Goal: Task Accomplishment & Management: Manage account settings

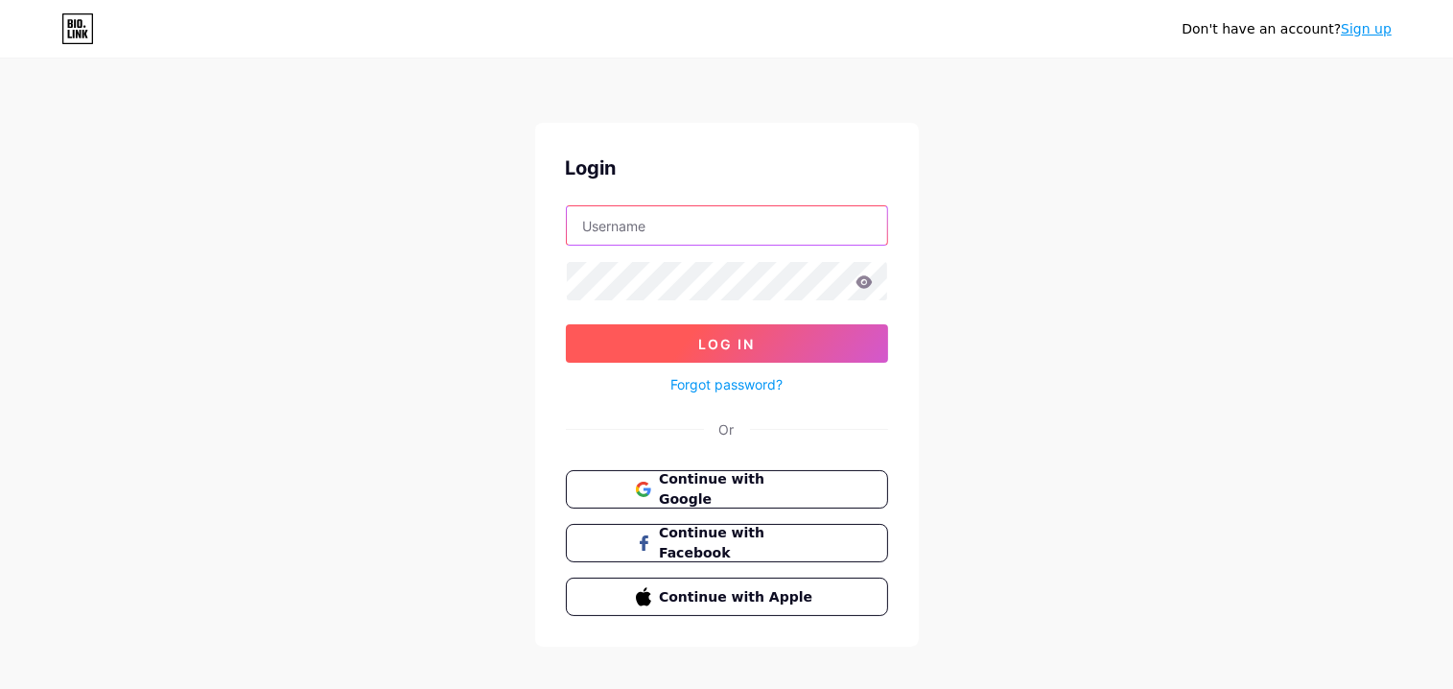
type input "[EMAIL_ADDRESS][DOMAIN_NAME][DOMAIN_NAME]"
click at [810, 347] on button "Log In" at bounding box center [727, 343] width 322 height 38
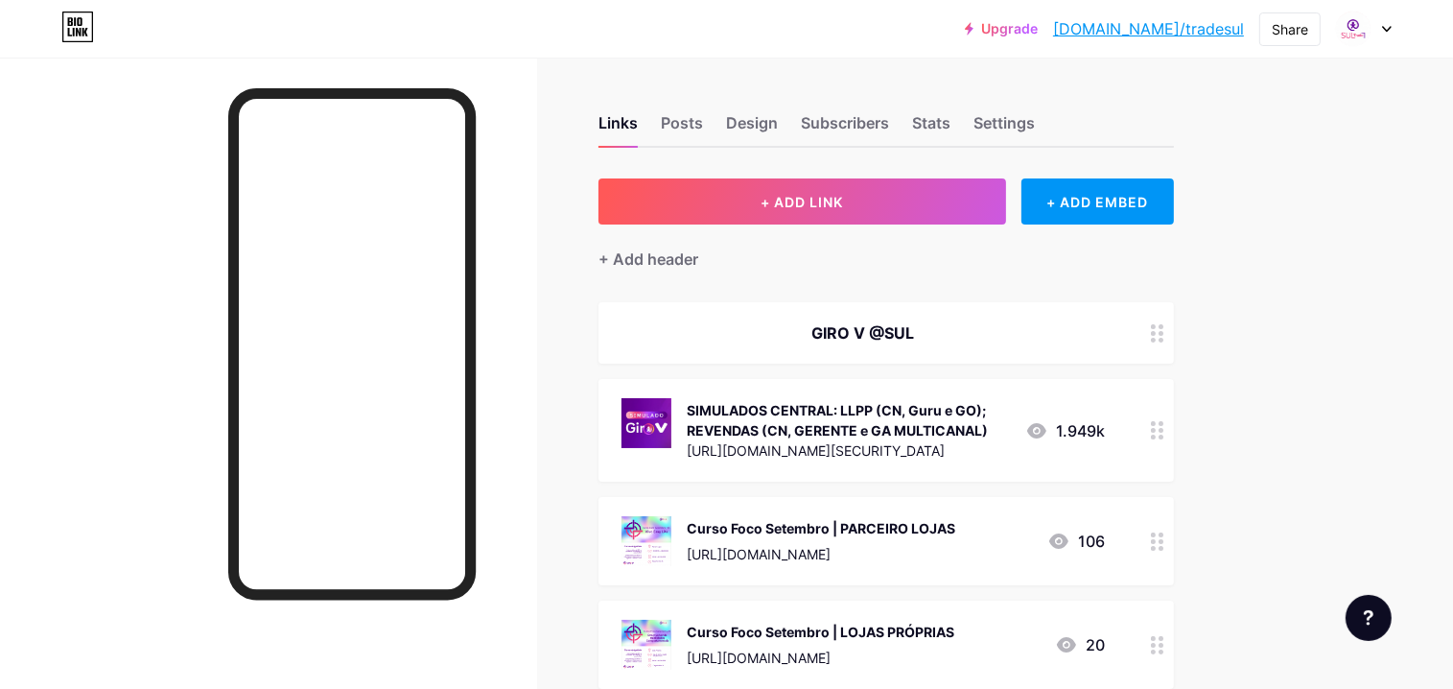
click at [889, 428] on div "SIMULADOS CENTRAL: LLPP (CN, Guru e GO); REVENDAS (CN, GERENTE e GA MULTICANAL)" at bounding box center [848, 420] width 323 height 40
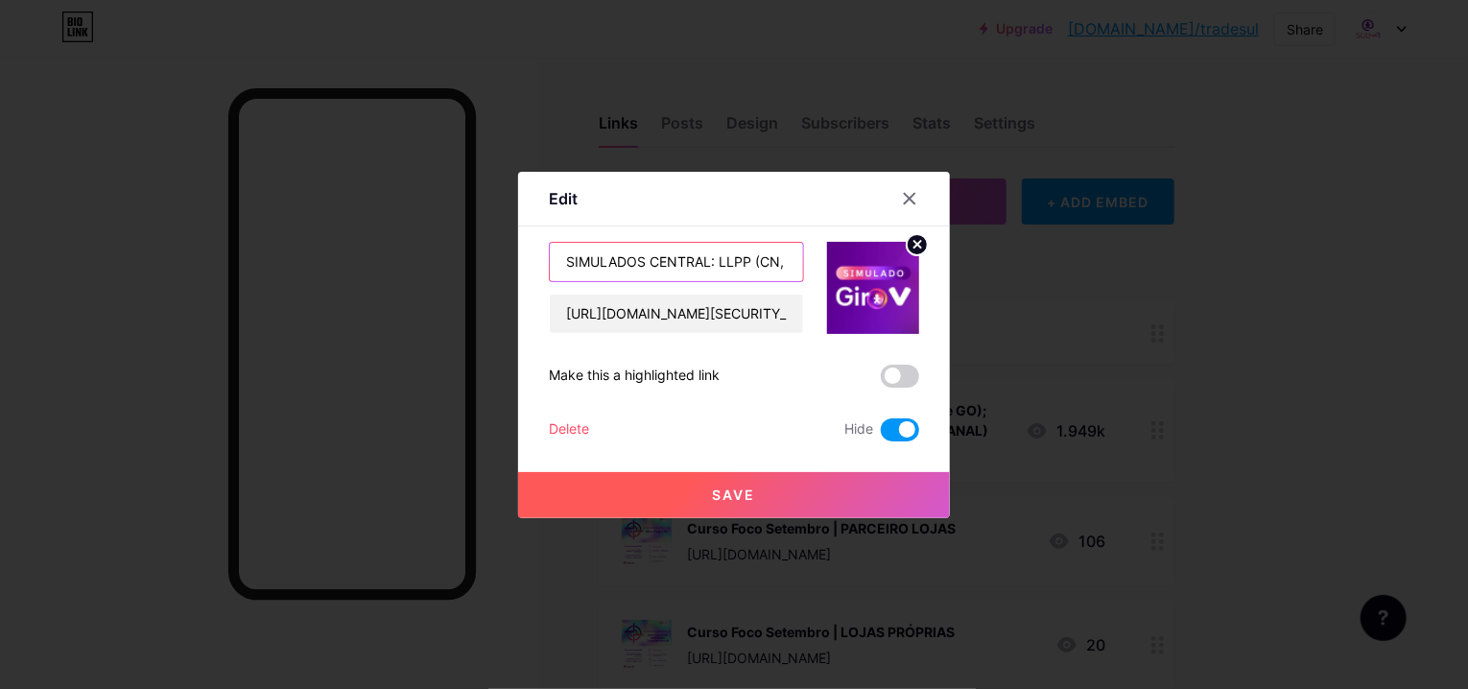
click at [691, 264] on input "SIMULADOS CENTRAL: LLPP (CN, Guru e GO); REVENDAS (CN, GERENTE e GA MULTICANAL)" at bounding box center [676, 262] width 253 height 38
click at [753, 259] on input "SIMULADOS CENTRAL: LLPP (CN, Guru e GO); REVENDAS (CN, GERENTE e GA MULTICANAL)" at bounding box center [676, 262] width 253 height 38
click at [760, 262] on input "SIMULADOS CENTRAL: LLPP (CN, Guru e GO); REVENDAS (CN, GERENTE e GA MULTICANAL)" at bounding box center [676, 262] width 253 height 38
click at [773, 257] on input "SIMULADOS CENTRAL: LLPP (GG e GO); REVENDAS (CN, GERENTE e GA MULTICANAL)" at bounding box center [676, 262] width 253 height 38
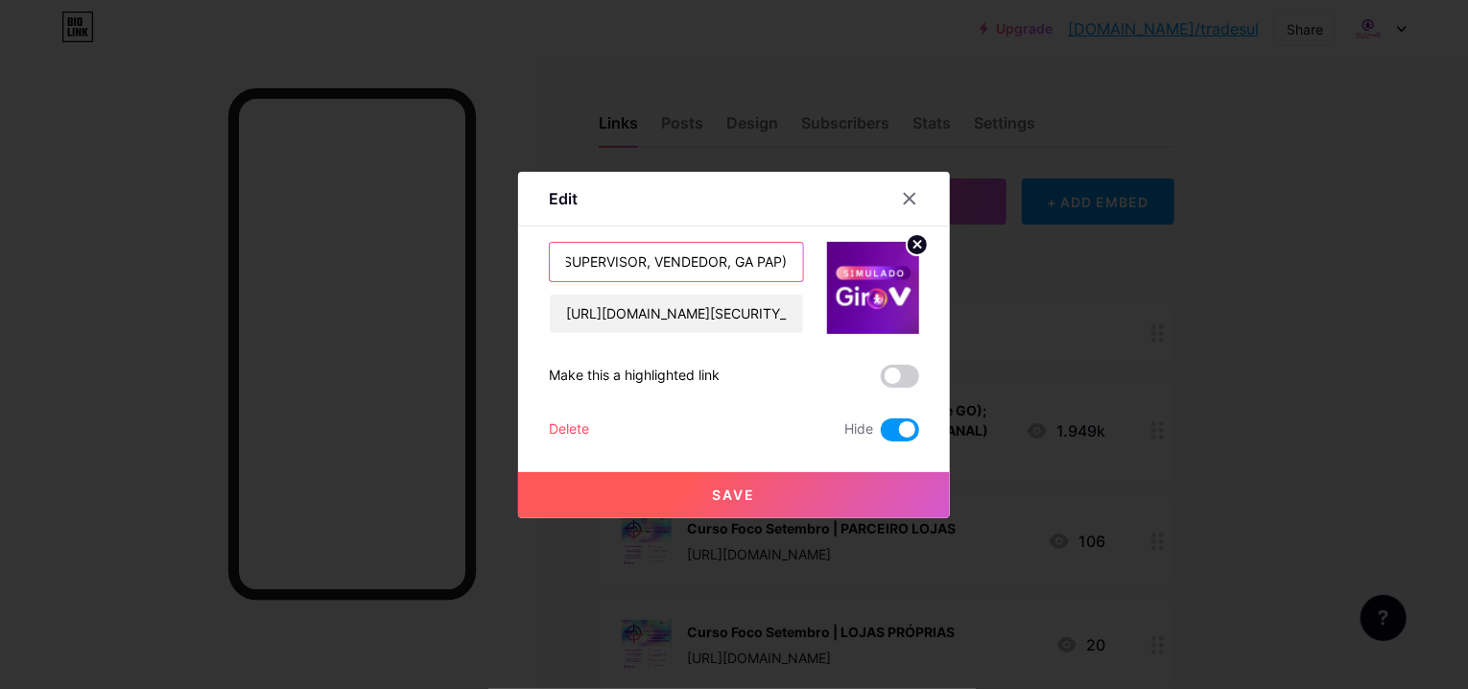
type input "SIMULADOS CENTRAL: LLPP (GG e GO); REVENDAS (GERENTE); PAP (SUPERVISOR, VENDEDO…"
click at [719, 254] on input "SIMULADOS CENTRAL: LLPP (GG e GO); REVENDAS (GERENTE); PAP (SUPERVISOR, VENDEDO…" at bounding box center [676, 262] width 253 height 38
click at [771, 316] on input "[URL][DOMAIN_NAME][SECURITY_DATA]" at bounding box center [676, 313] width 253 height 38
click at [713, 318] on input "[URL][DOMAIN_NAME][SECURITY_DATA]" at bounding box center [676, 313] width 253 height 38
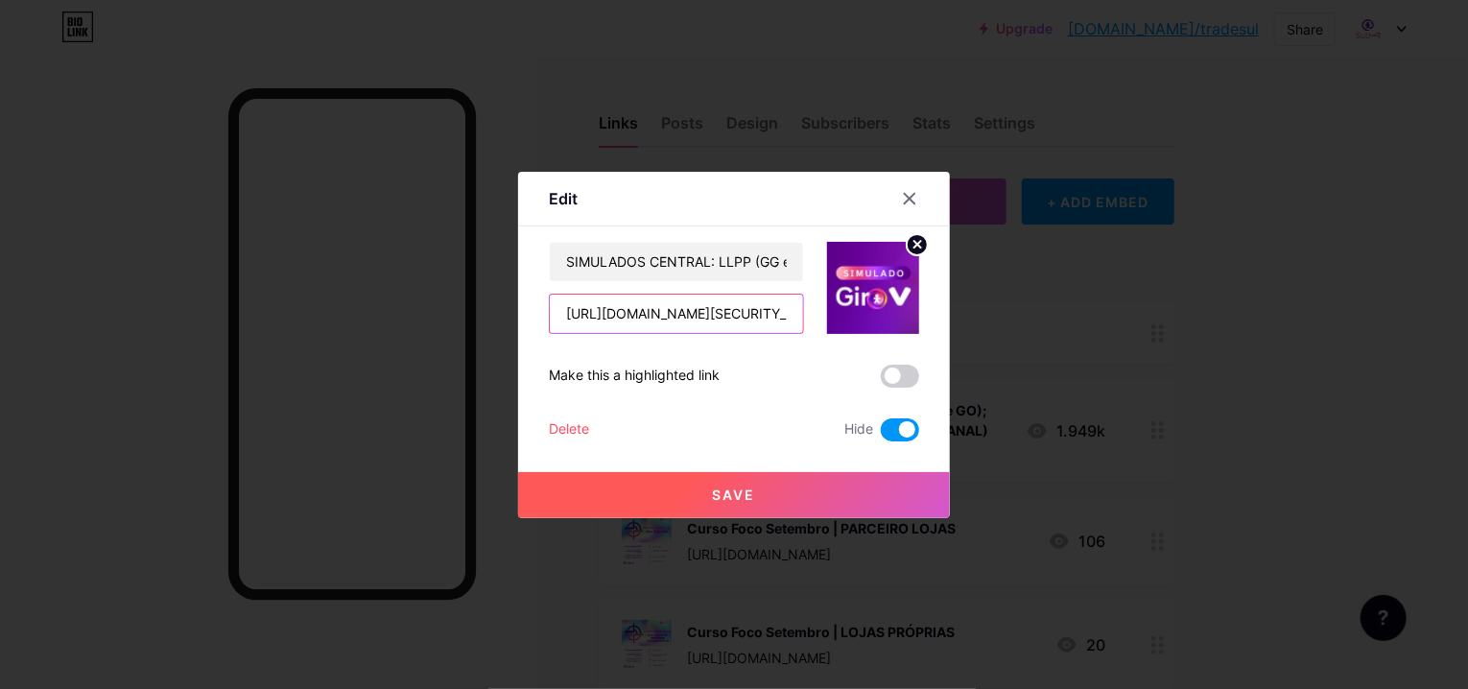
drag, startPoint x: 794, startPoint y: 317, endPoint x: 245, endPoint y: 301, distance: 549.8
click at [245, 301] on div "Edit Content YouTube Play YouTube video without leaving your page. ADD Vimeo Pl…" at bounding box center [734, 344] width 1468 height 689
paste input "categoria/saiba/post/o-simulado-giro-v-esta-no-ar"
type input "[URL][DOMAIN_NAME]"
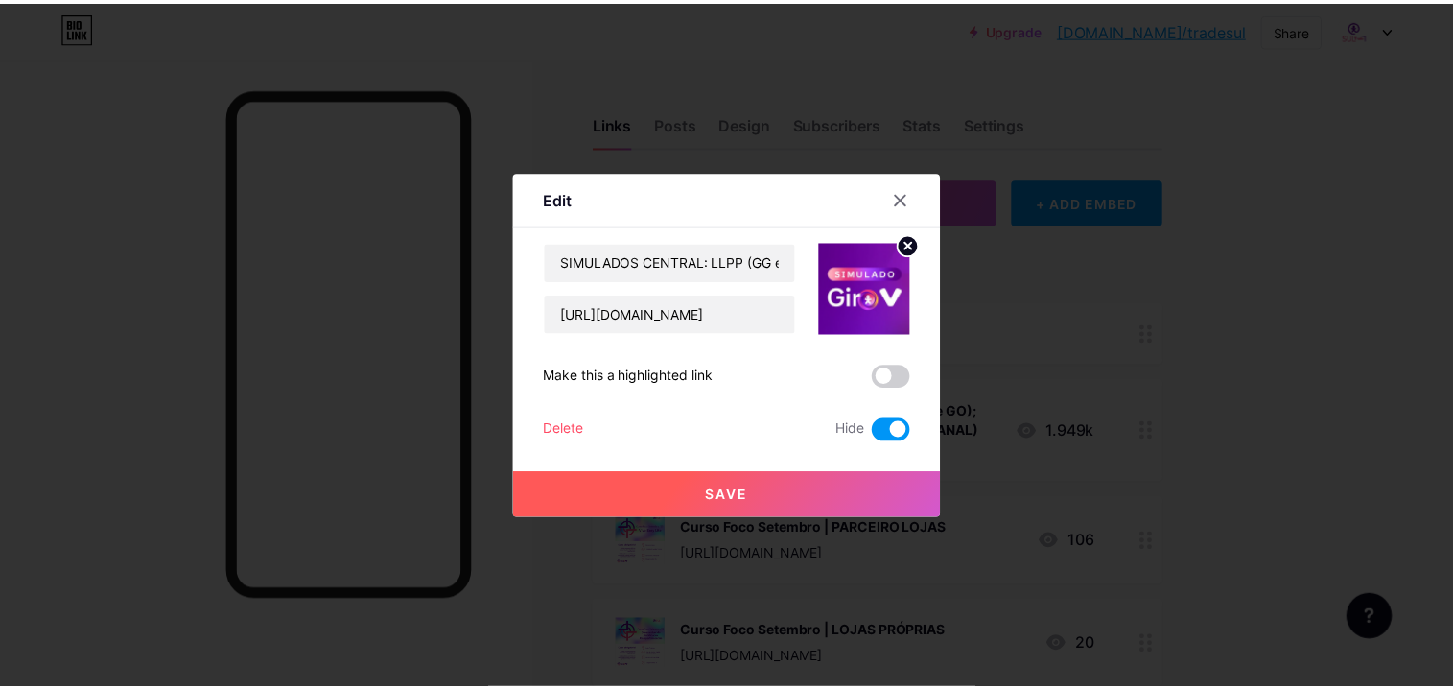
scroll to position [0, 0]
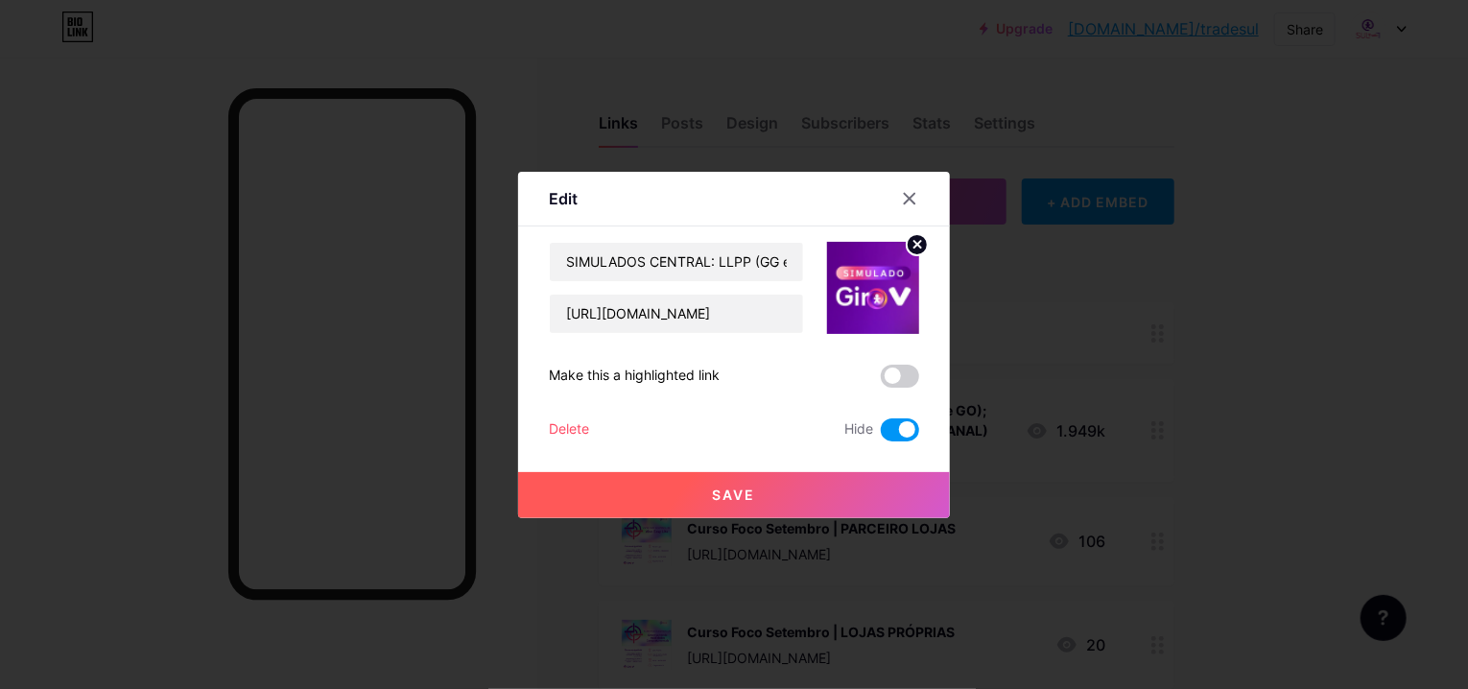
click at [909, 372] on span at bounding box center [900, 375] width 38 height 23
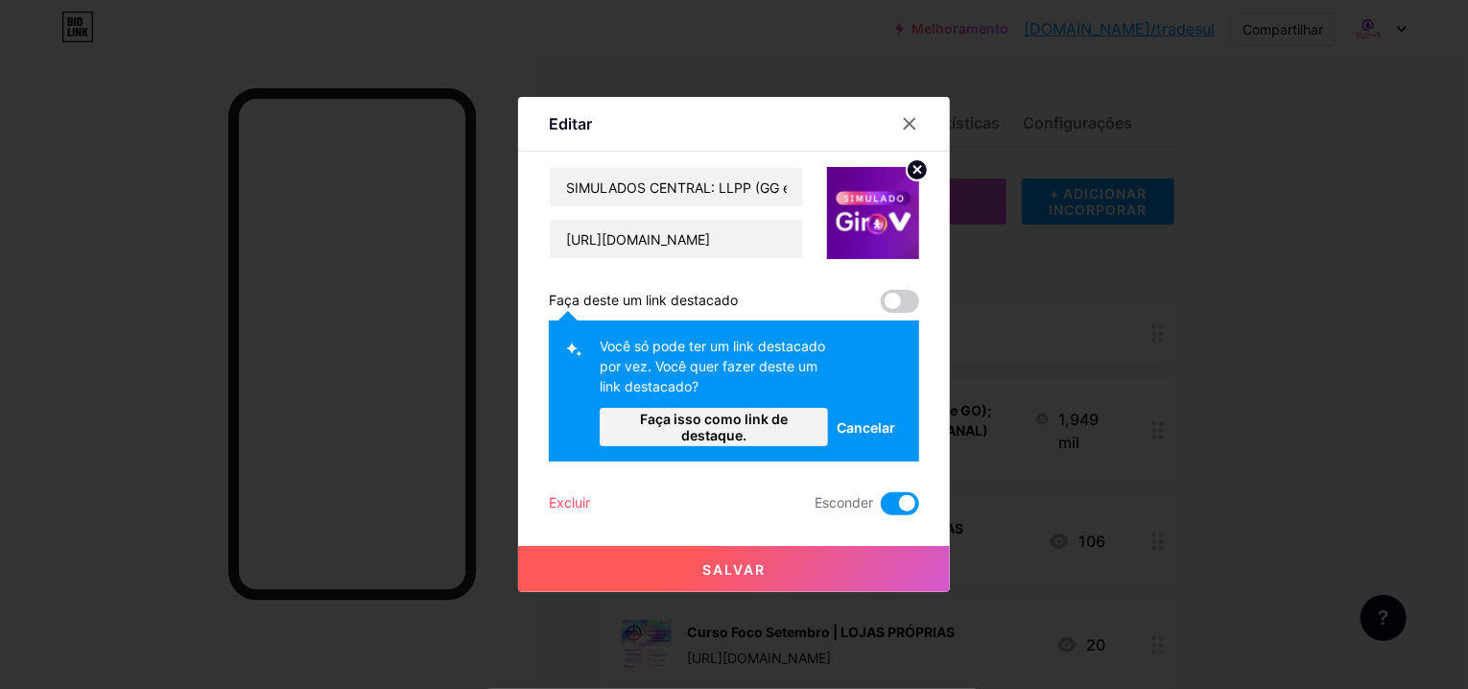
click at [871, 421] on span "Cancelar" at bounding box center [865, 427] width 59 height 20
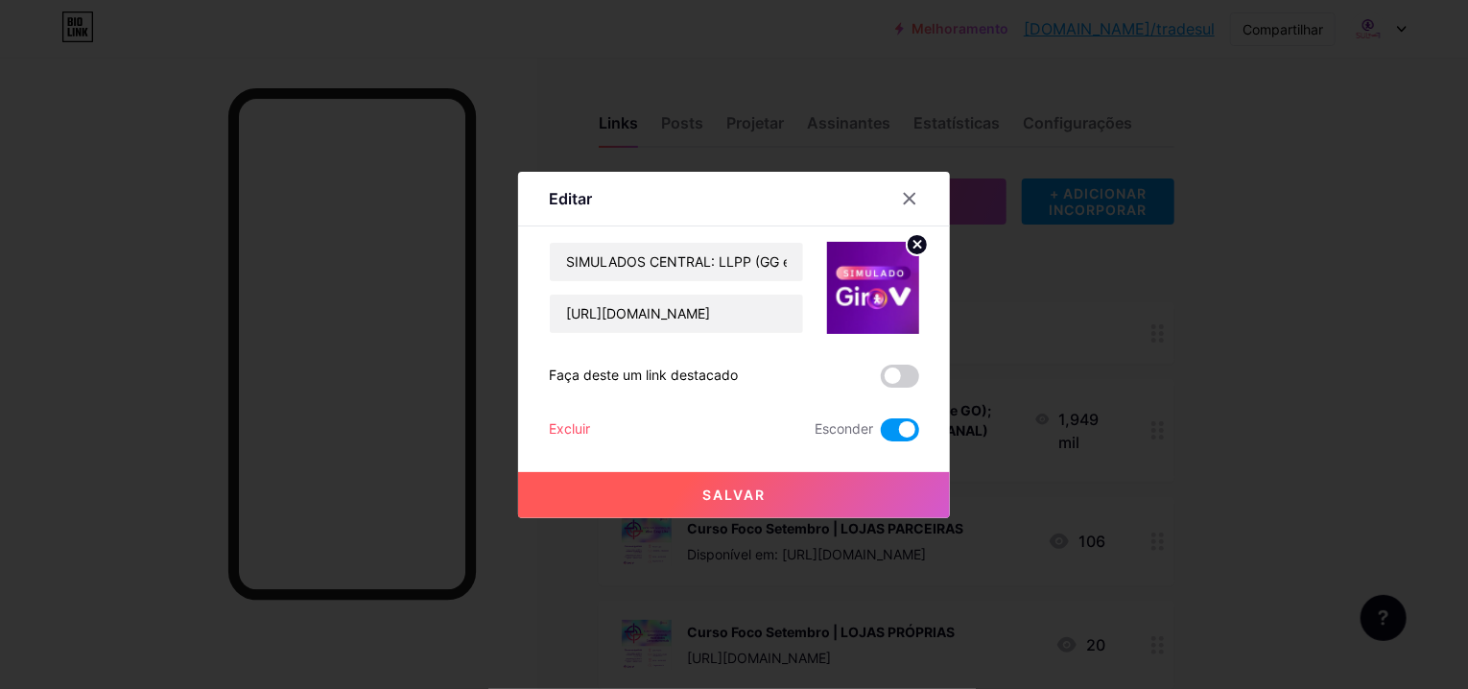
click at [889, 426] on span at bounding box center [900, 429] width 38 height 23
click at [881, 435] on input "checkbox" at bounding box center [881, 435] width 0 height 0
click at [779, 496] on button "Salvar" at bounding box center [734, 495] width 432 height 46
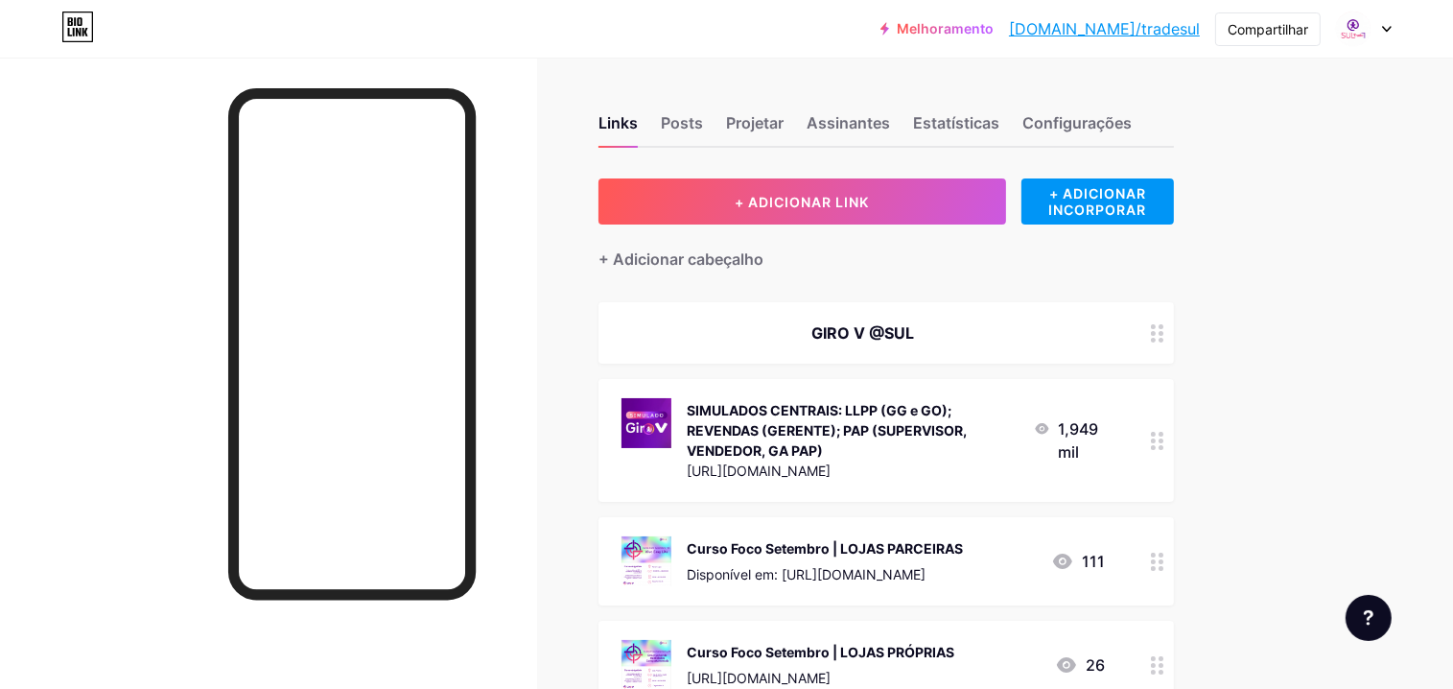
click at [906, 407] on div "SIMULADOS CENTRAIS: LLPP (GG e GO); REVENDAS (GERENTE); PAP (SUPERVISOR, VENDED…" at bounding box center [853, 430] width 332 height 60
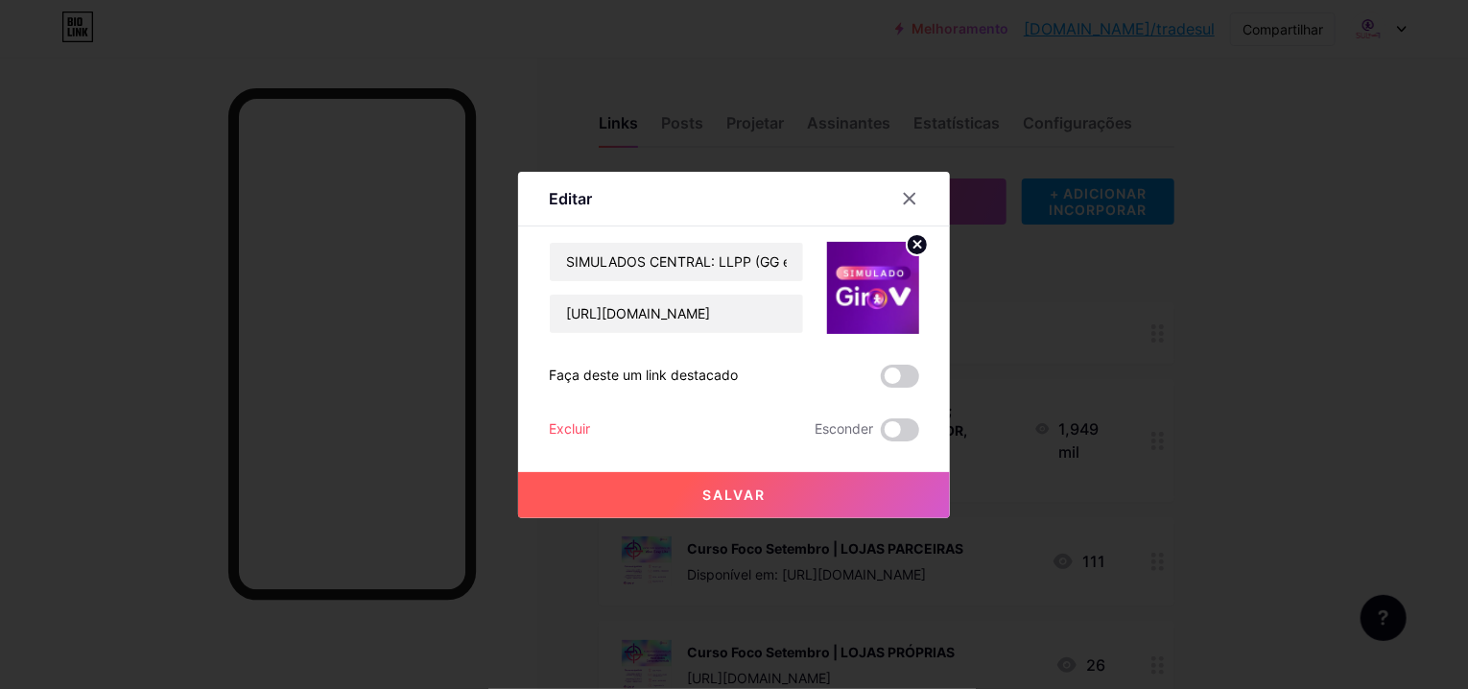
click at [1303, 293] on div at bounding box center [734, 344] width 1468 height 689
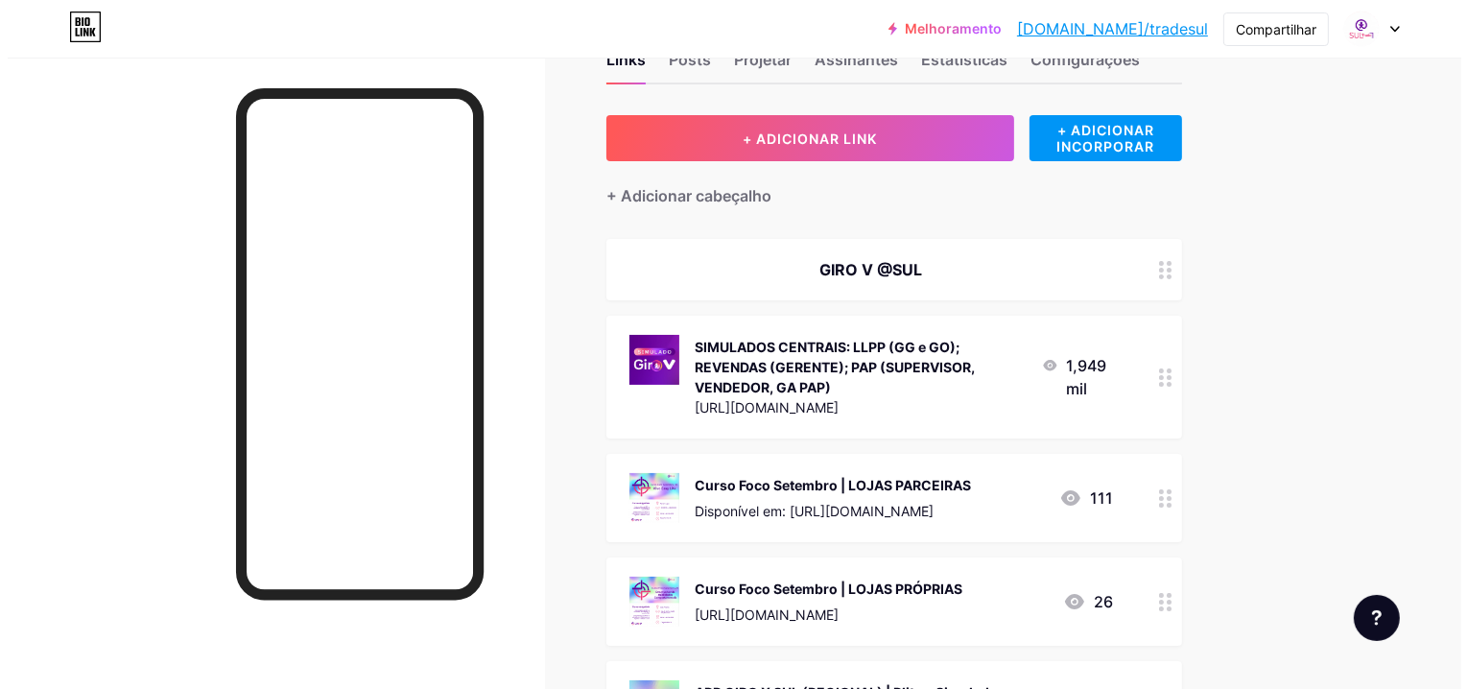
scroll to position [96, 0]
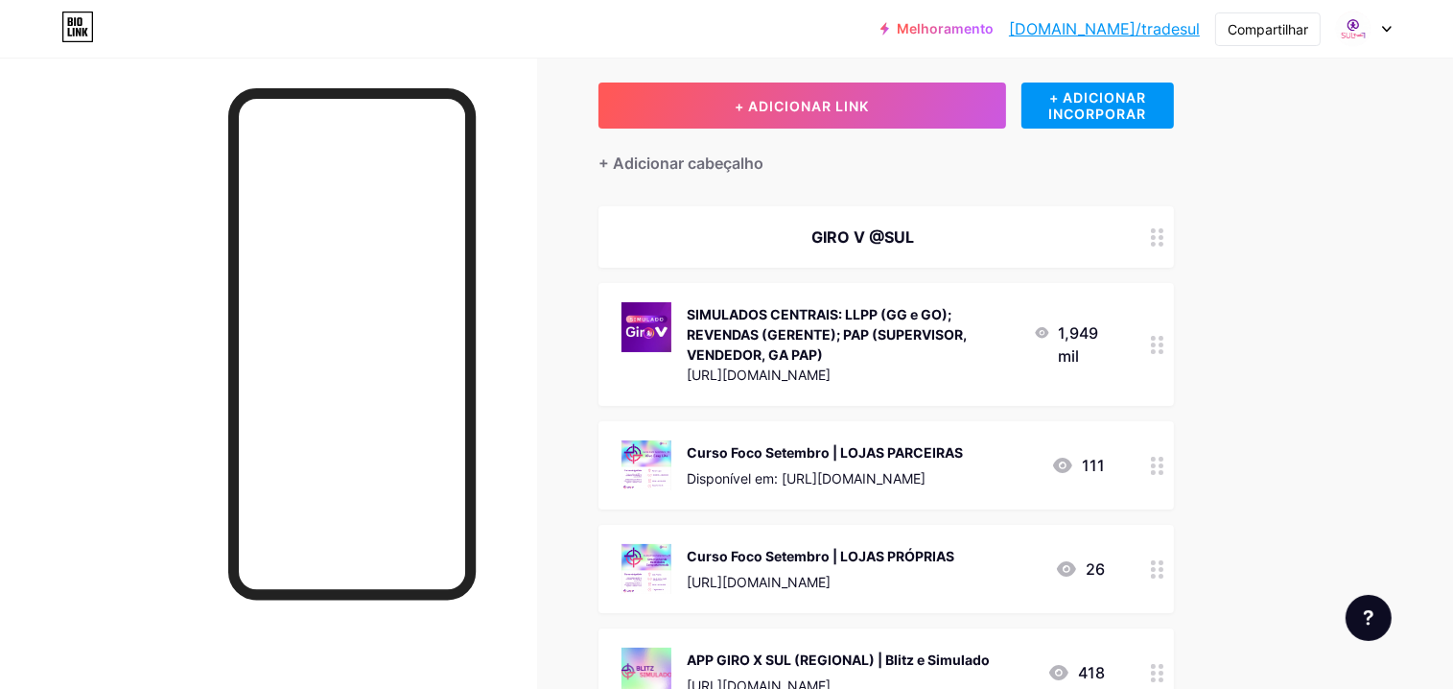
click at [864, 462] on div "Curso Foco Setembro | LOJAS PARCEIRAS Disponível em: [URL][DOMAIN_NAME]" at bounding box center [825, 465] width 276 height 50
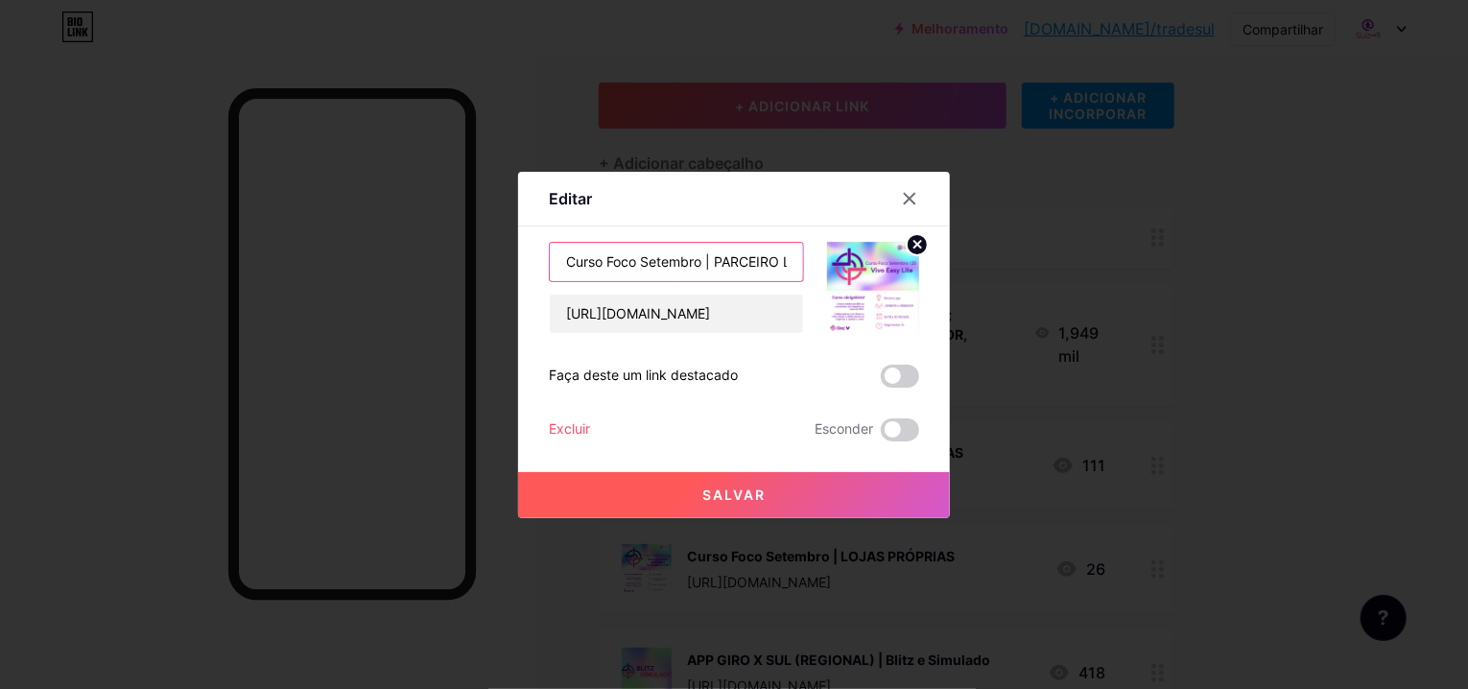
click at [714, 266] on input "Curso Foco Setembro | PARCEIRO LOJAS" at bounding box center [676, 262] width 253 height 38
click at [725, 315] on input "[URL][DOMAIN_NAME]" at bounding box center [676, 313] width 253 height 38
type input "[URL][DOMAIN_NAME]"
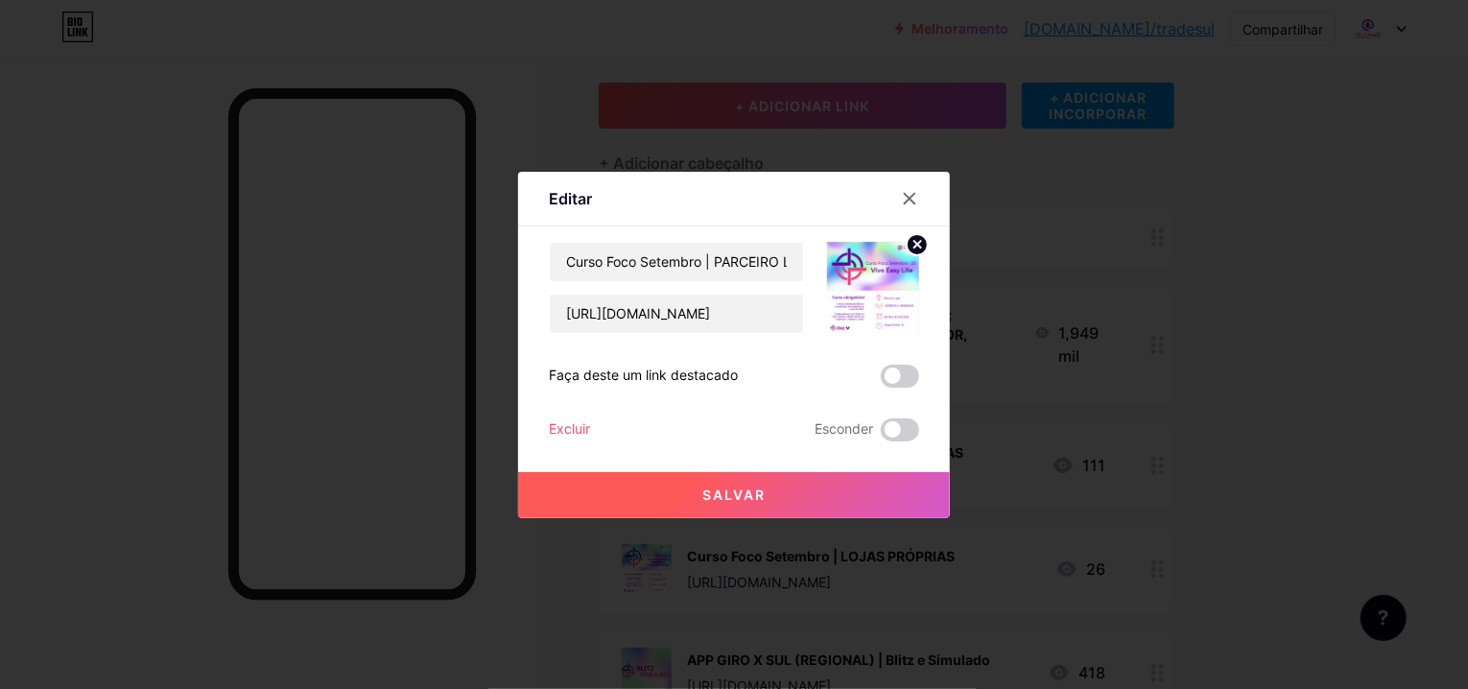
click at [1284, 293] on div at bounding box center [734, 344] width 1468 height 689
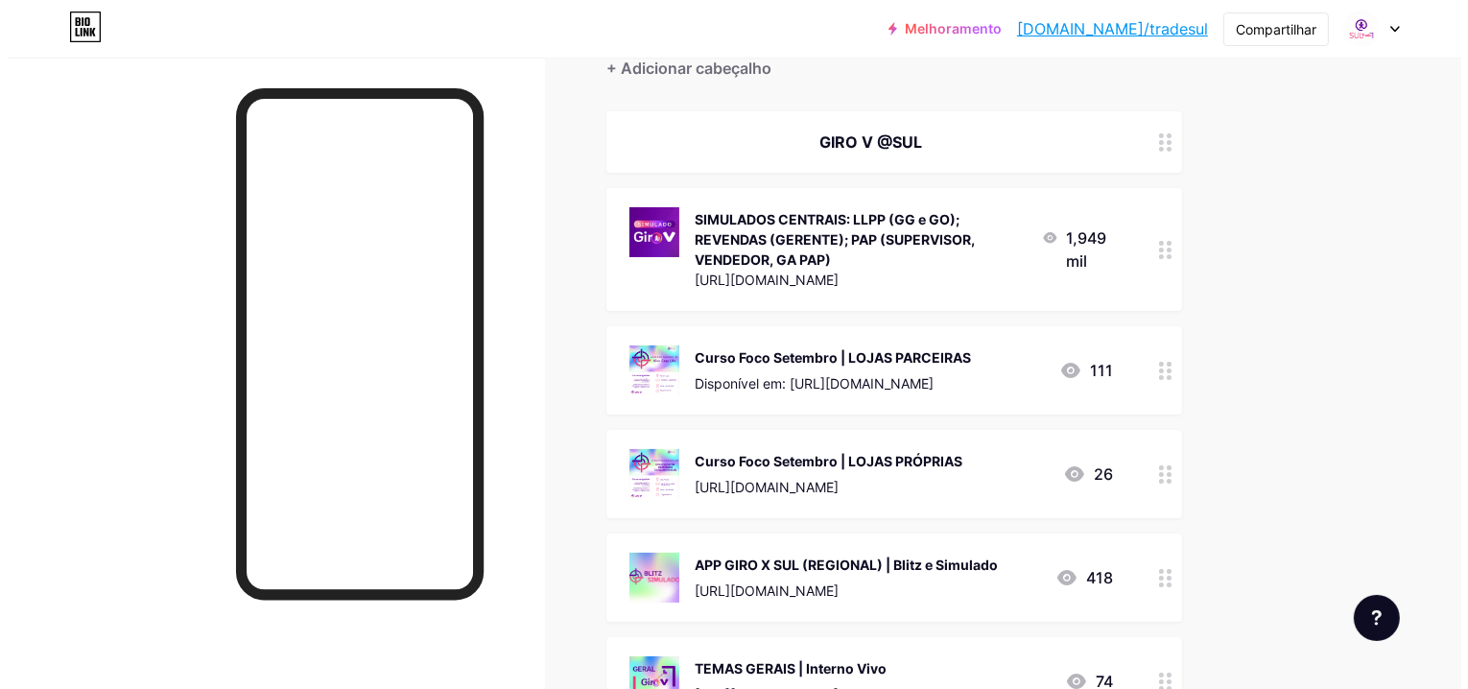
scroll to position [192, 0]
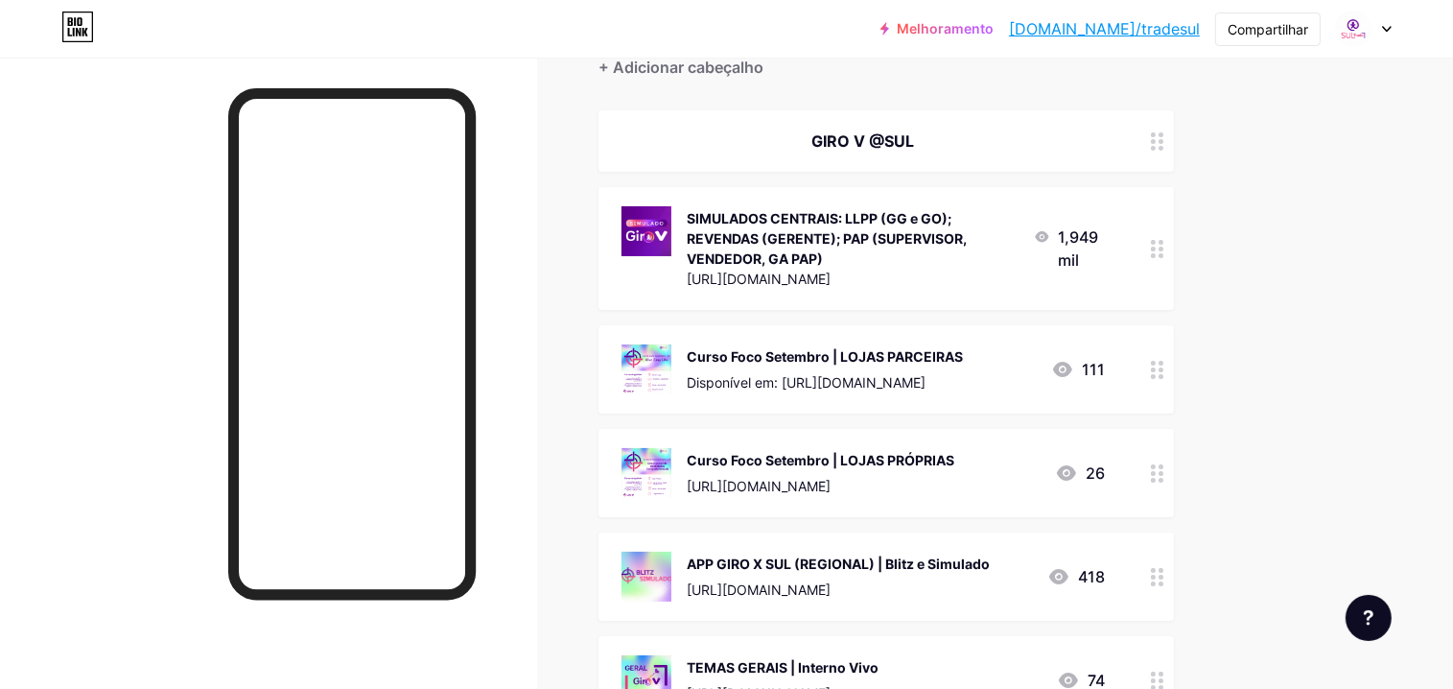
click at [776, 362] on div "Curso Foco Setembro | LOJAS PARCEIRAS" at bounding box center [825, 356] width 276 height 20
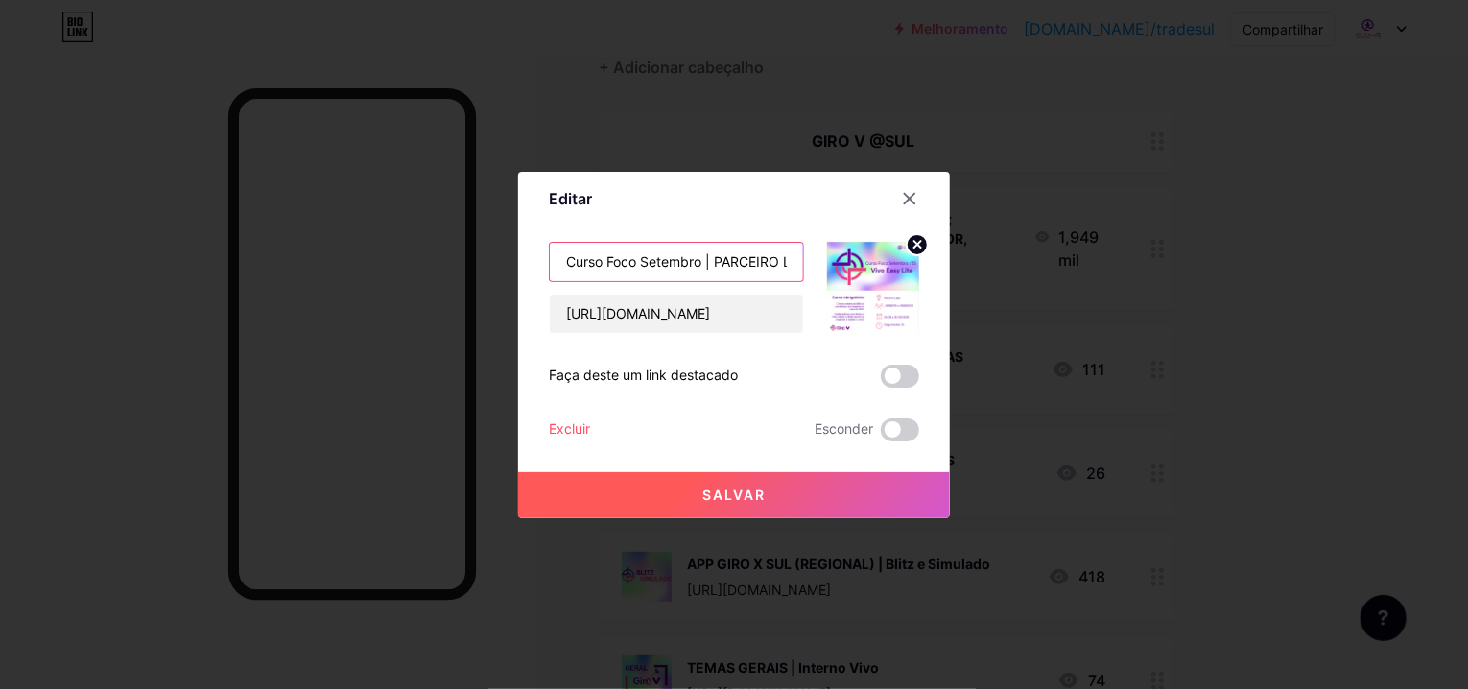
click at [699, 262] on input "Curso Foco Setembro | PARCEIRO LOJAS" at bounding box center [676, 262] width 253 height 38
type input "Curso Foco Setembro EASY LITE e FIBRA LITE | PARCEIRO LOJAS"
click at [742, 492] on span "Salvar" at bounding box center [733, 494] width 63 height 16
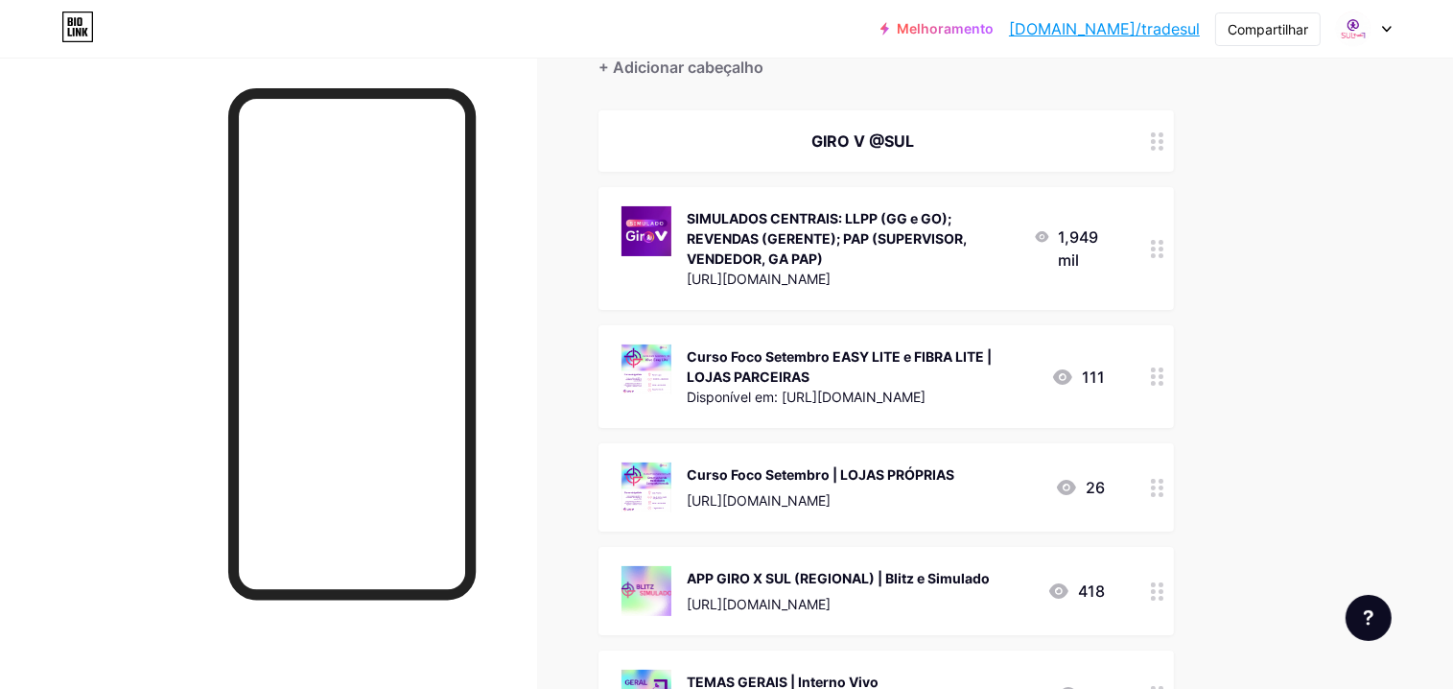
click at [852, 482] on div "Curso Foco Setembro | LOJAS PRÓPRIAS" at bounding box center [821, 474] width 268 height 20
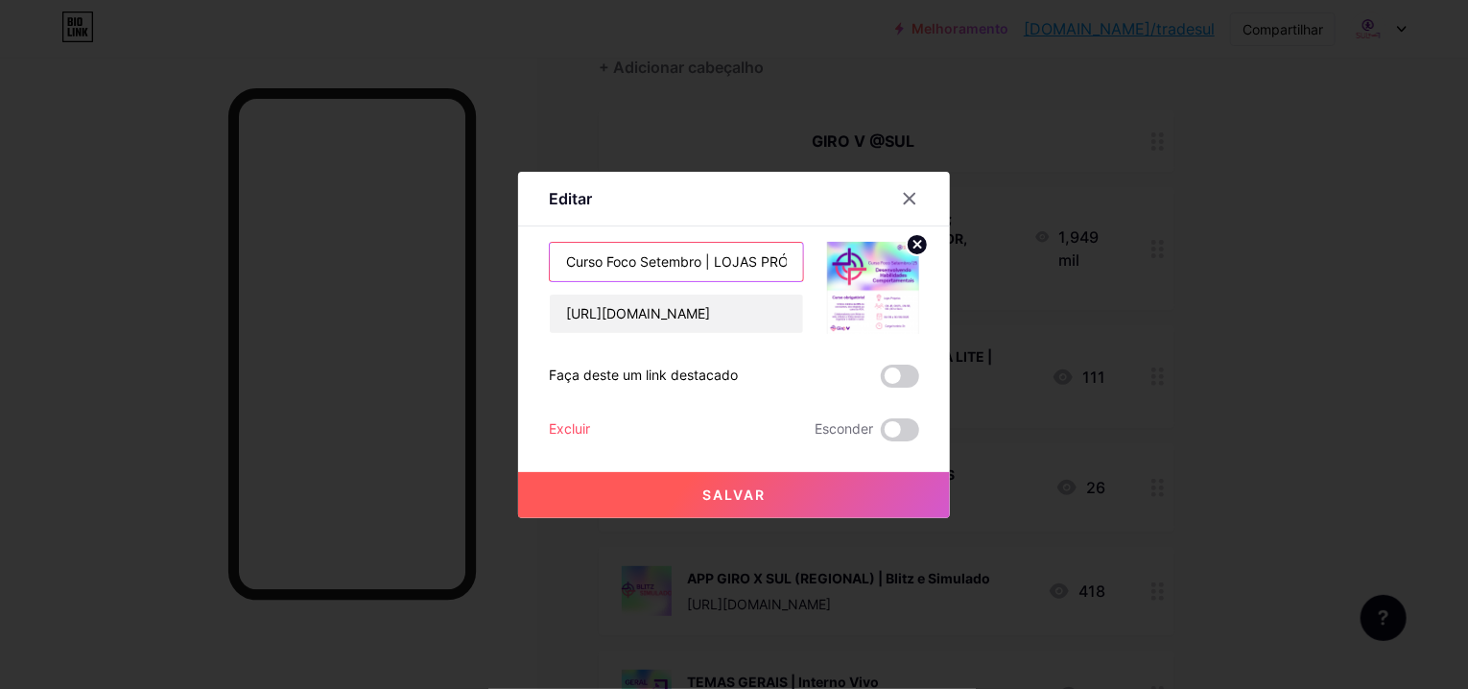
click at [713, 258] on input "Curso Foco Setembro | LOJAS PRÓPRIAS" at bounding box center [676, 262] width 253 height 38
click at [706, 260] on input "Curso Foco Setembro | LOJAS PRÓPRIAS" at bounding box center [676, 262] width 253 height 38
type input "Curso Foco Setembro EASY LITE e FIBRA LITE| LOJAS PRÓPRIAS"
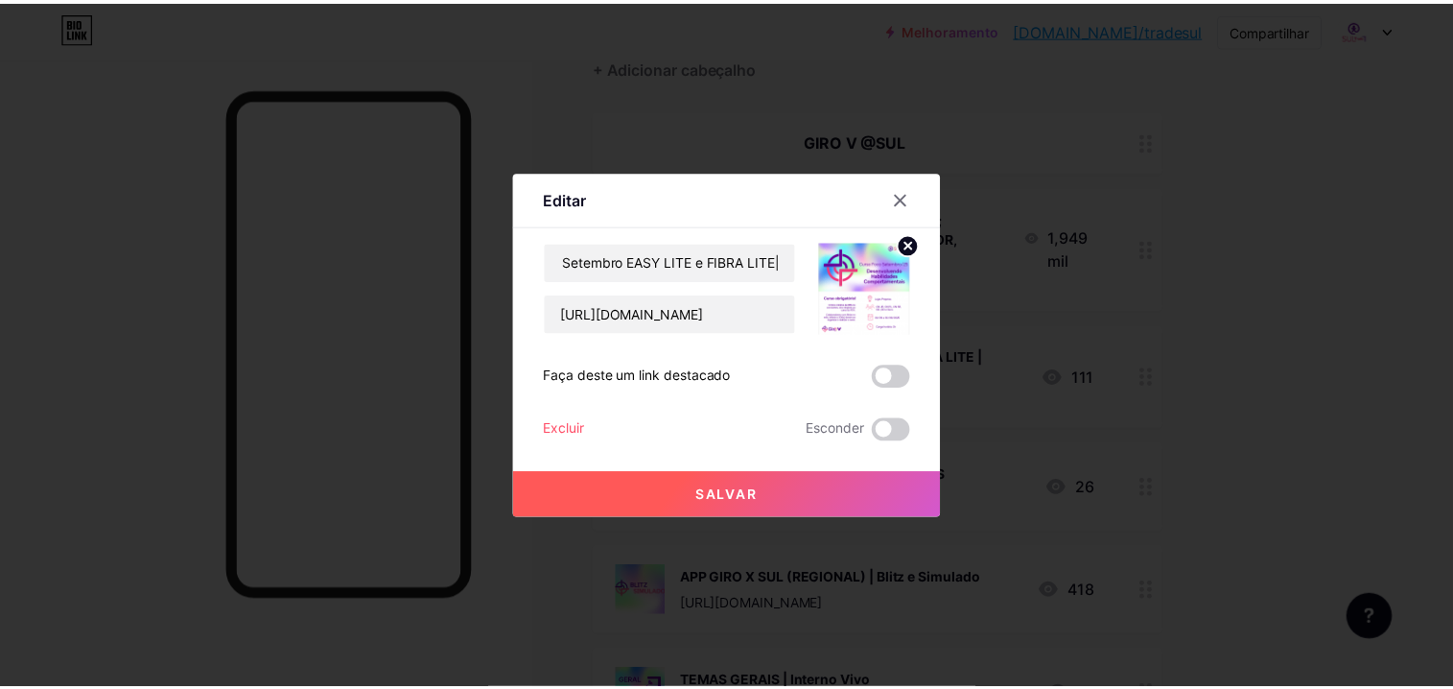
scroll to position [0, 0]
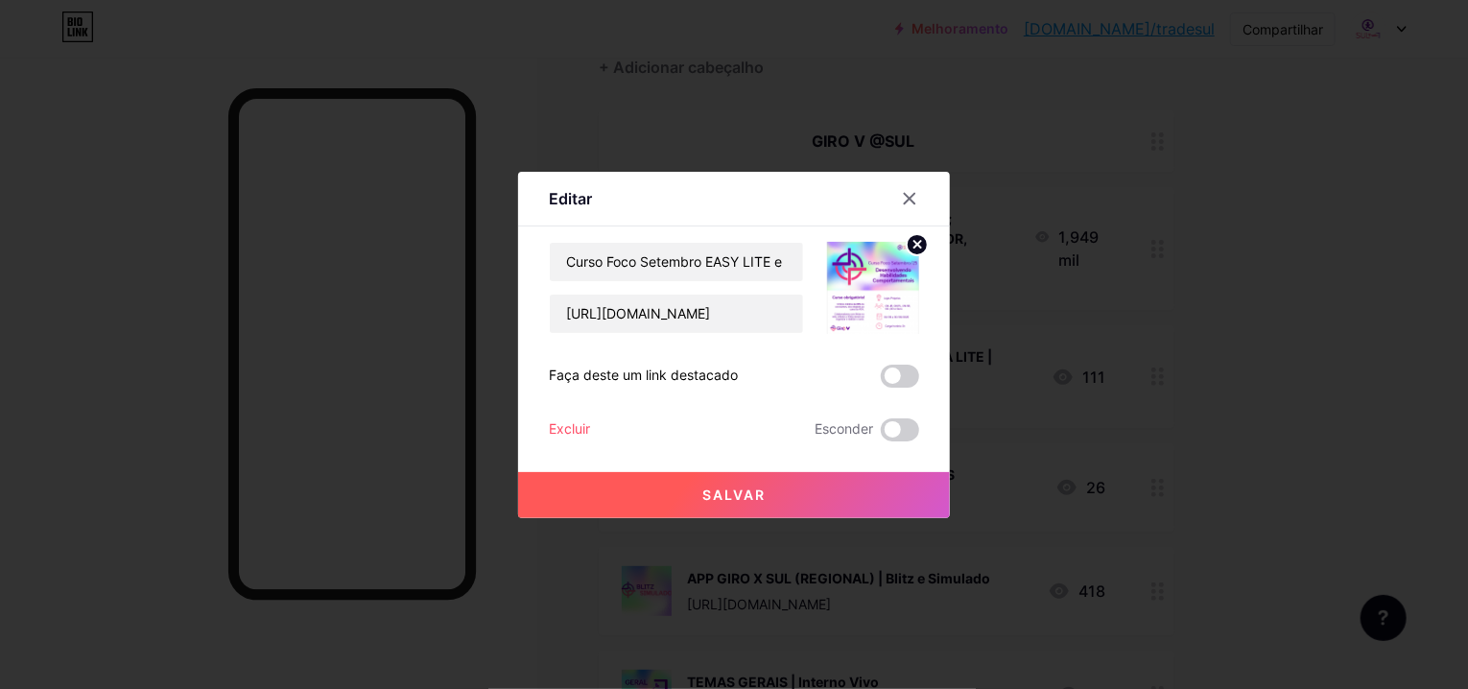
click at [844, 500] on button "Salvar" at bounding box center [734, 495] width 432 height 46
